Goal: Transaction & Acquisition: Download file/media

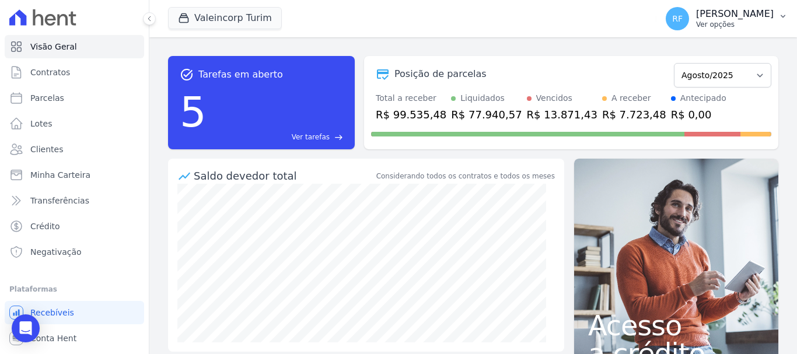
click at [755, 27] on p "Ver opções" at bounding box center [735, 24] width 78 height 9
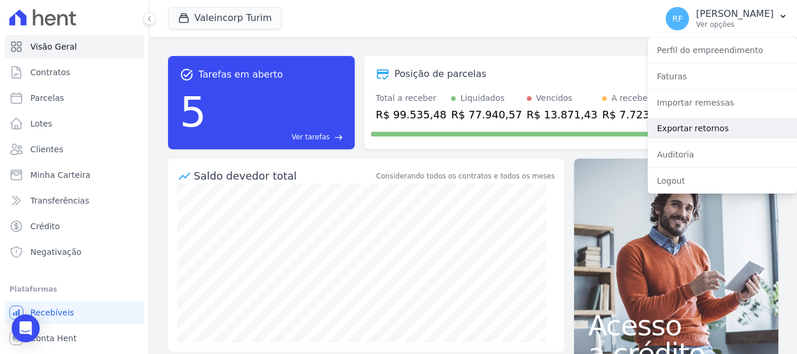
click at [707, 134] on link "Exportar retornos" at bounding box center [722, 128] width 149 height 21
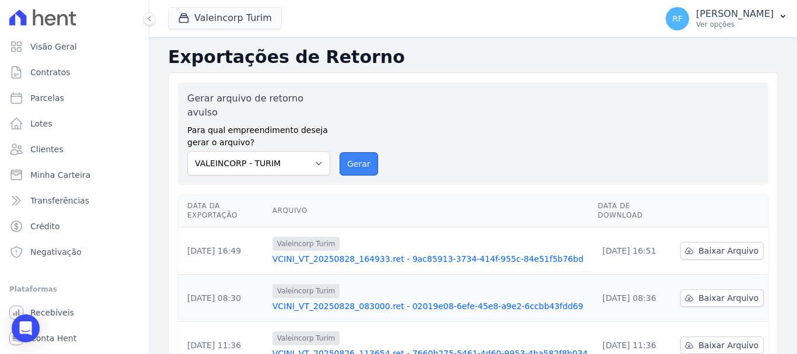
click at [368, 152] on button "Gerar" at bounding box center [359, 163] width 39 height 23
click at [723, 245] on span "Baixar Arquivo" at bounding box center [729, 251] width 60 height 12
